Goal: Find specific page/section: Find specific page/section

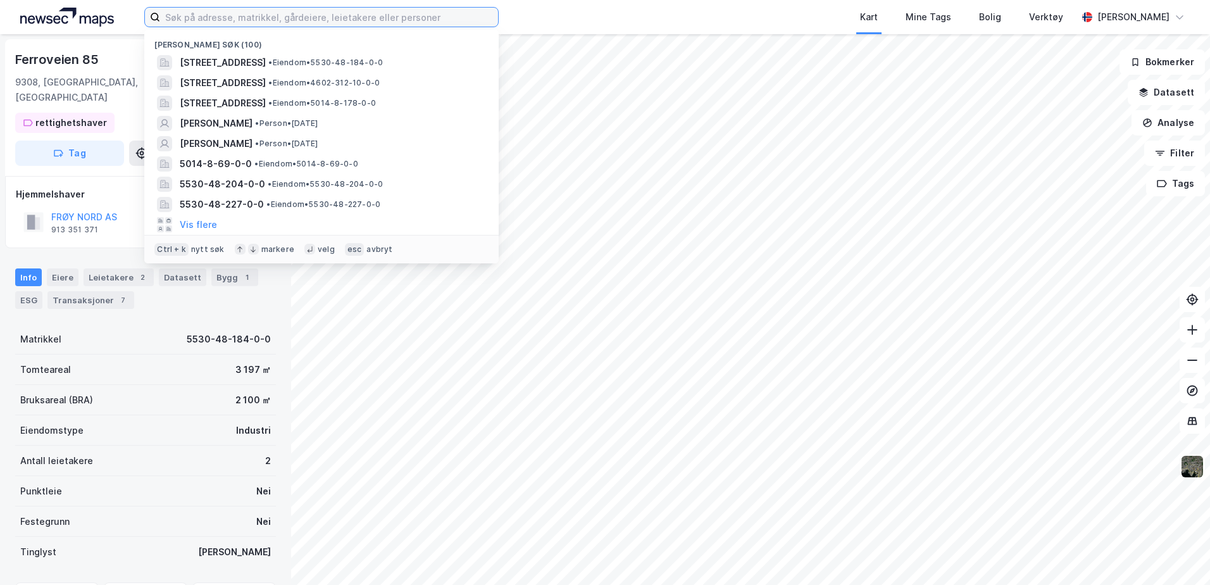
click at [294, 18] on input at bounding box center [329, 17] width 338 height 19
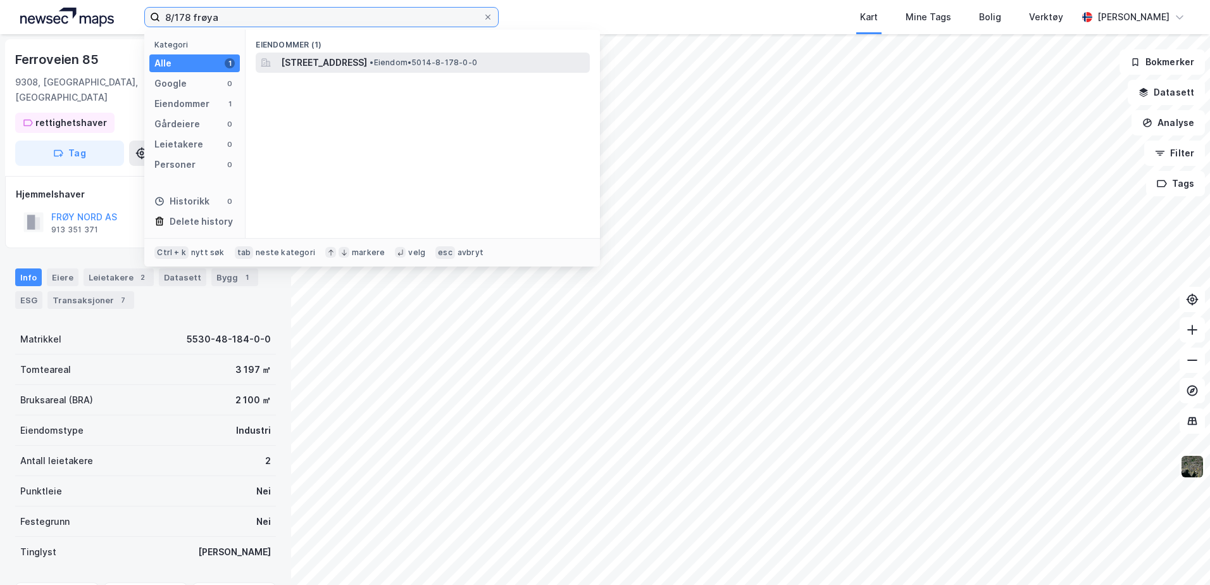
type input "8/178 frøya"
click at [351, 62] on span "Flatvalveien 62, 7263, HAMARVIK, FRØYA" at bounding box center [324, 62] width 86 height 15
